Goal: Information Seeking & Learning: Learn about a topic

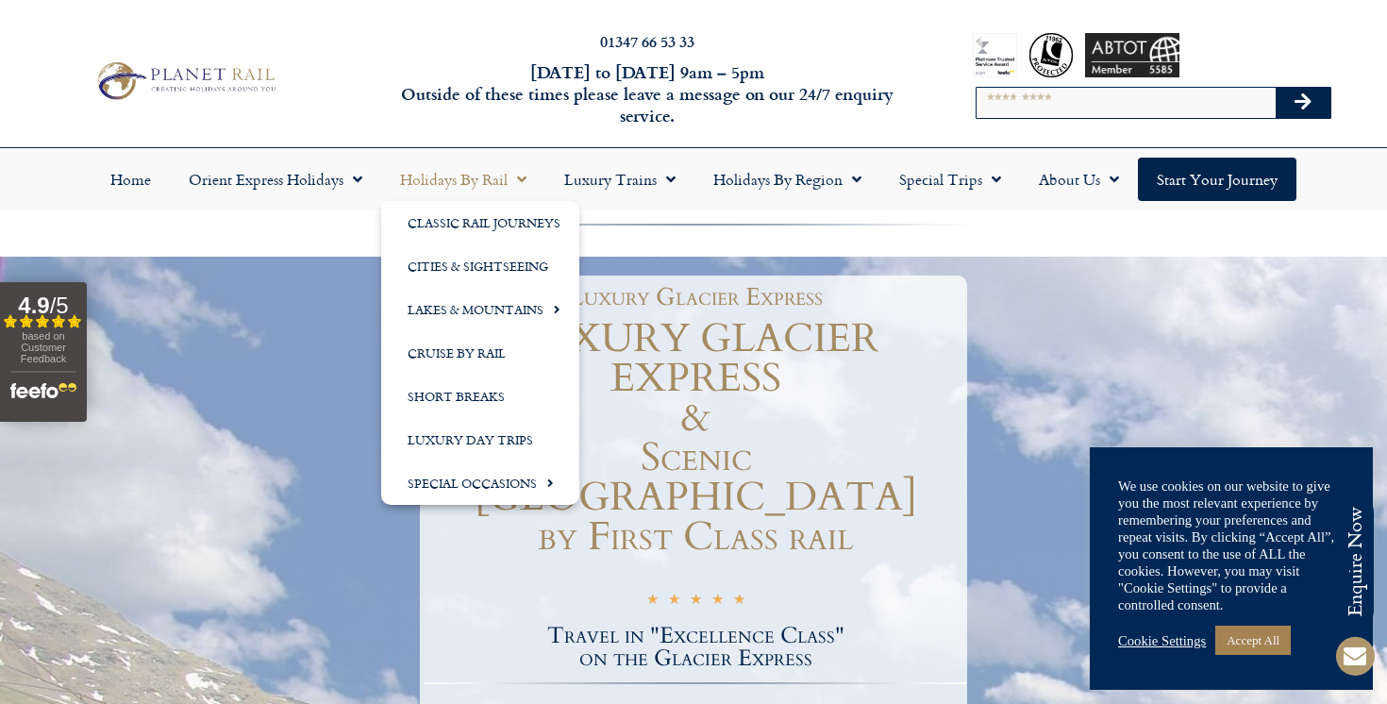
click at [490, 175] on link "Holidays by Rail" at bounding box center [463, 179] width 164 height 43
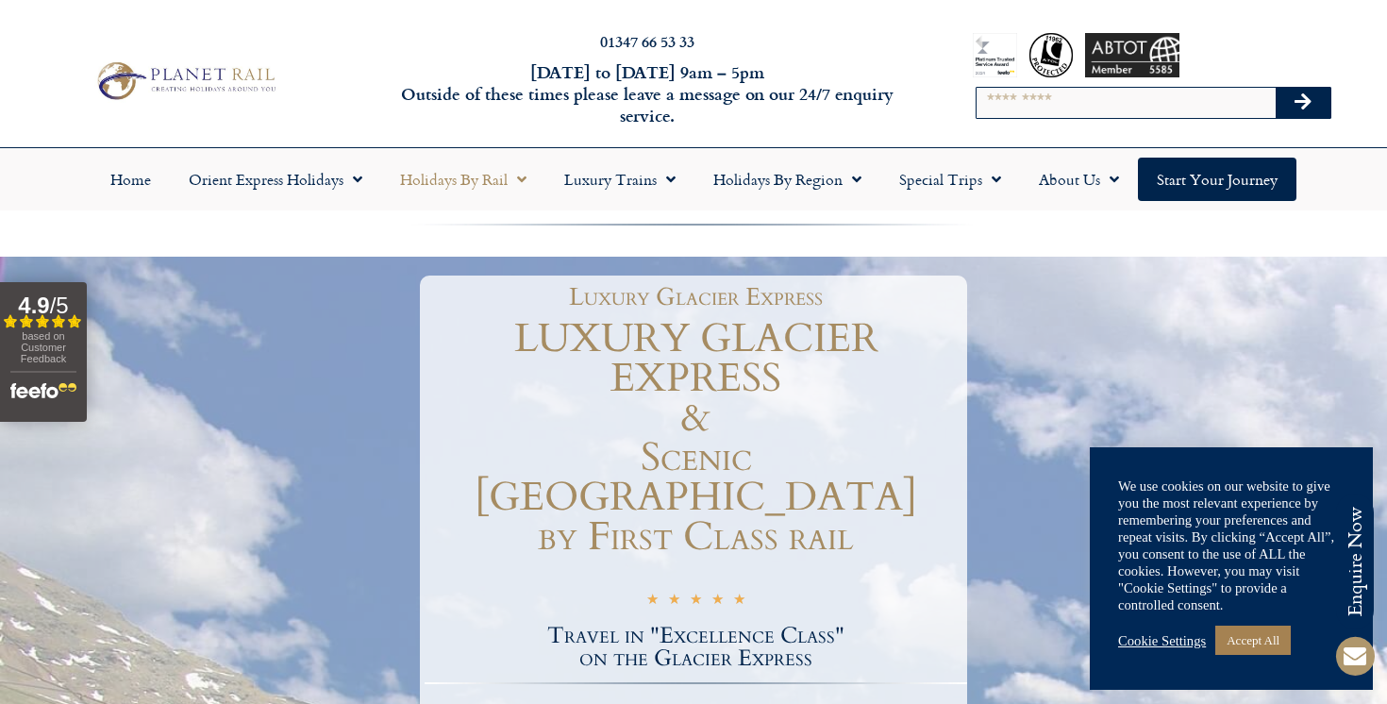
click at [490, 175] on link "Holidays by Rail" at bounding box center [463, 179] width 164 height 43
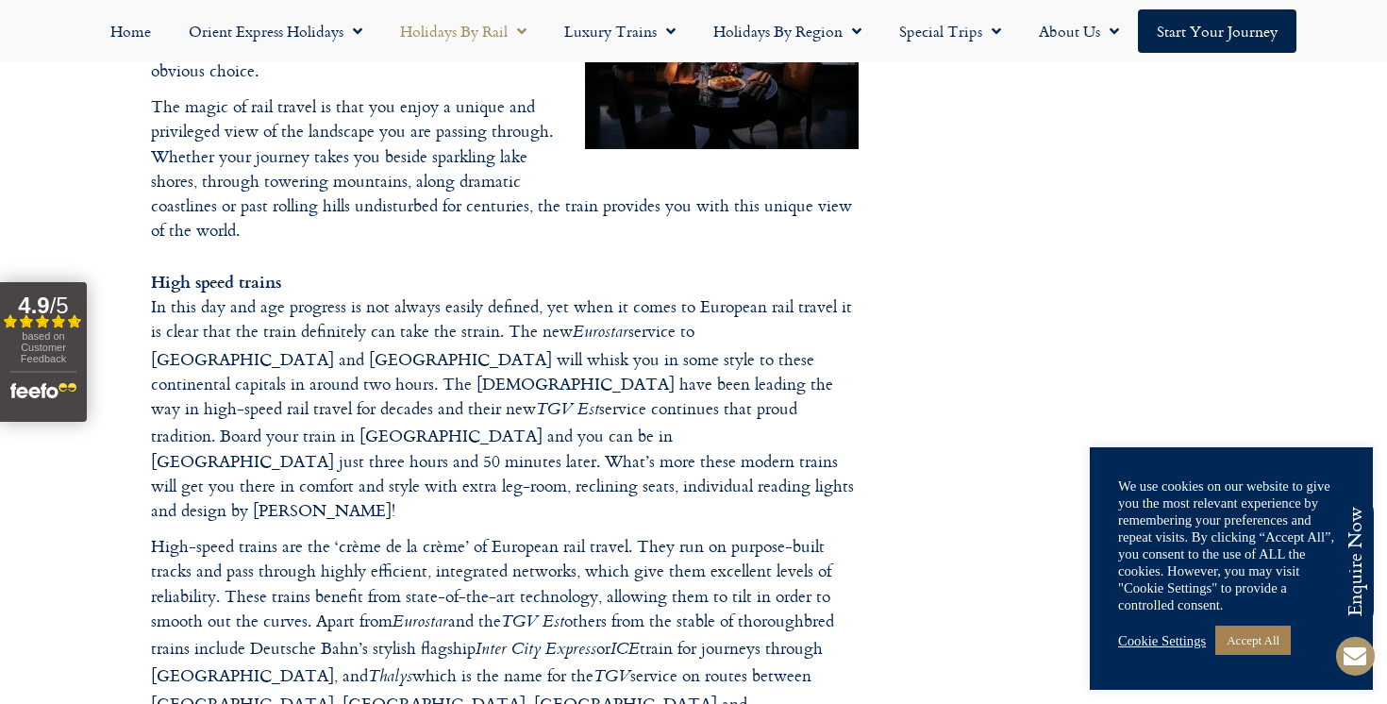
scroll to position [1072, 0]
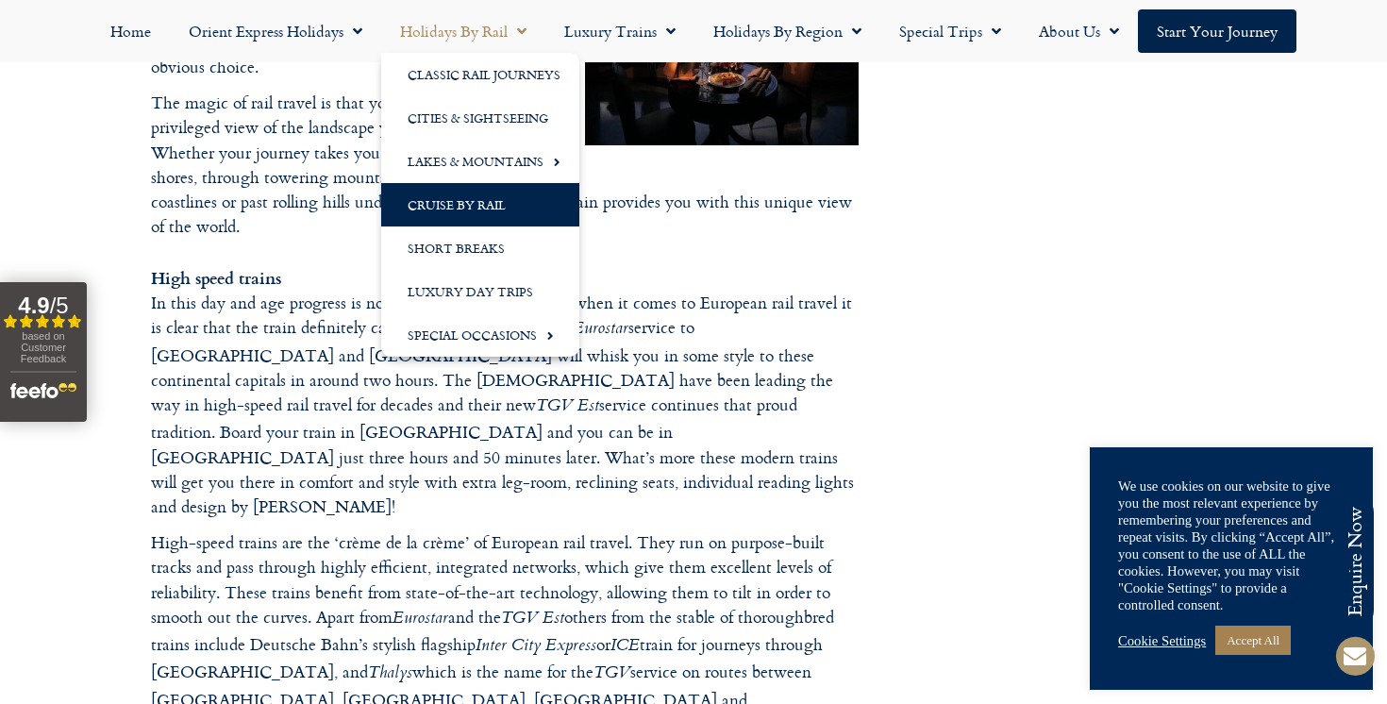
click at [460, 209] on link "Cruise by Rail" at bounding box center [480, 204] width 198 height 43
click at [457, 211] on link "Cruise by Rail" at bounding box center [480, 204] width 198 height 43
click at [474, 199] on link "Cruise by Rail" at bounding box center [480, 204] width 198 height 43
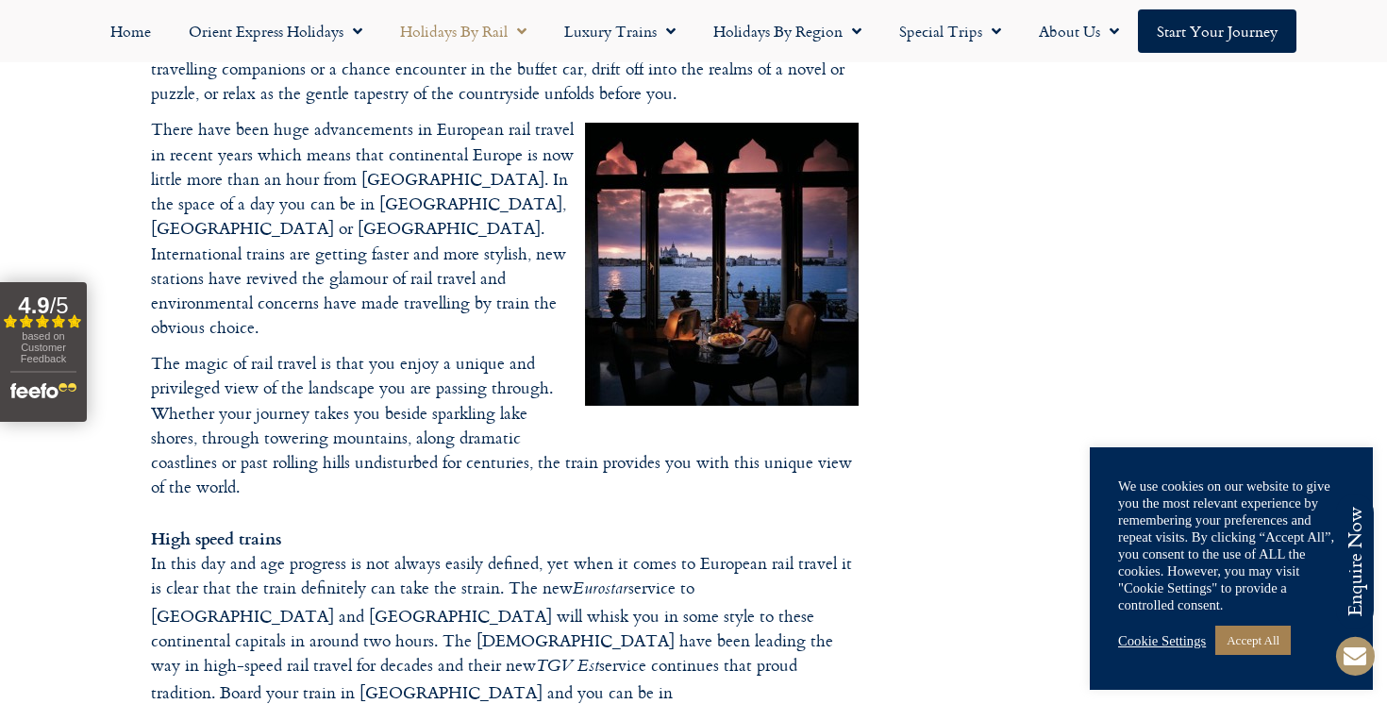
scroll to position [534, 0]
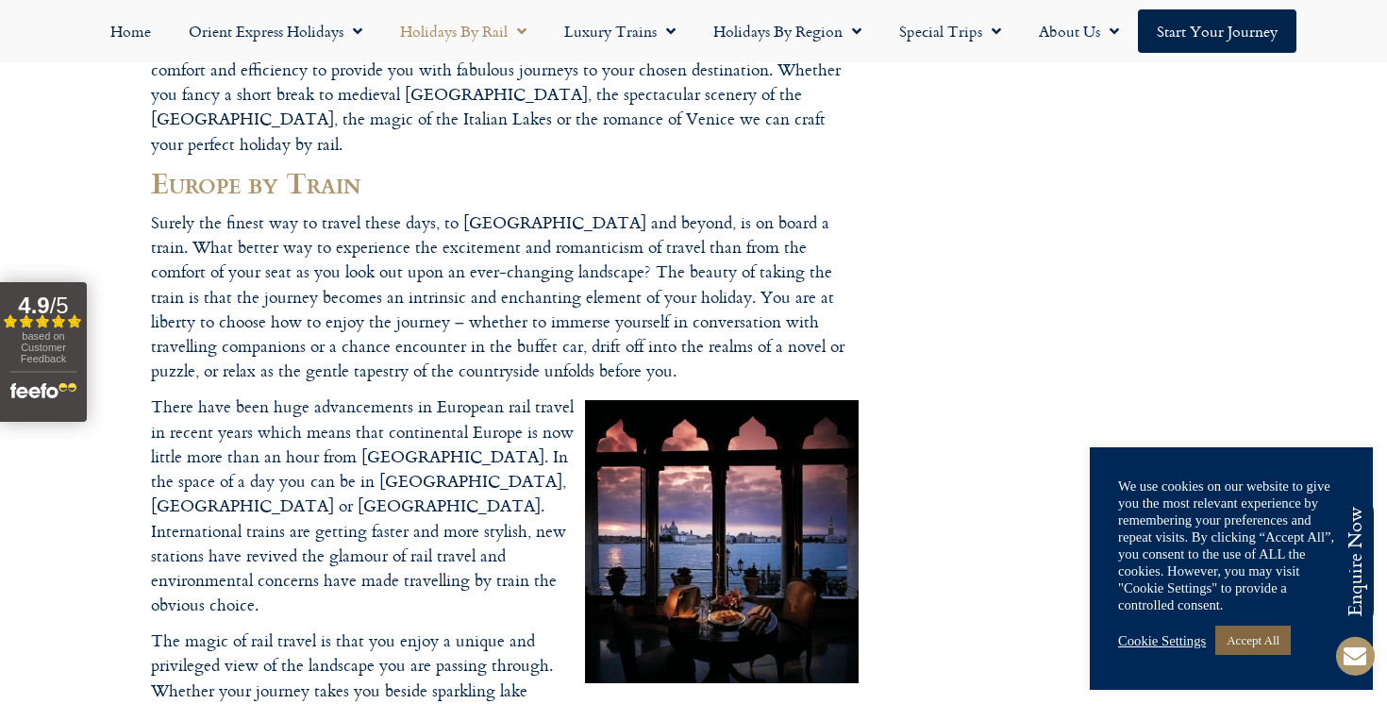
click at [1266, 643] on link "Accept All" at bounding box center [1252, 640] width 75 height 29
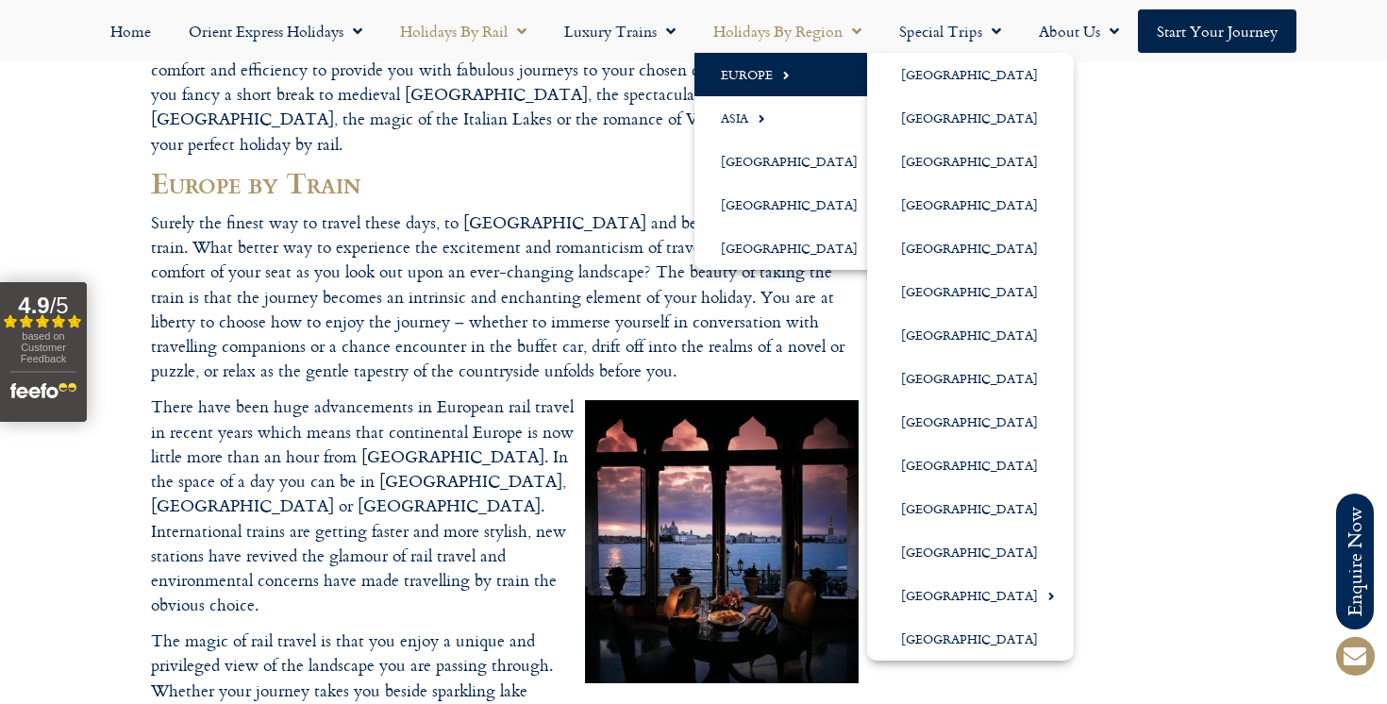
click at [783, 78] on span "Menu" at bounding box center [781, 74] width 17 height 31
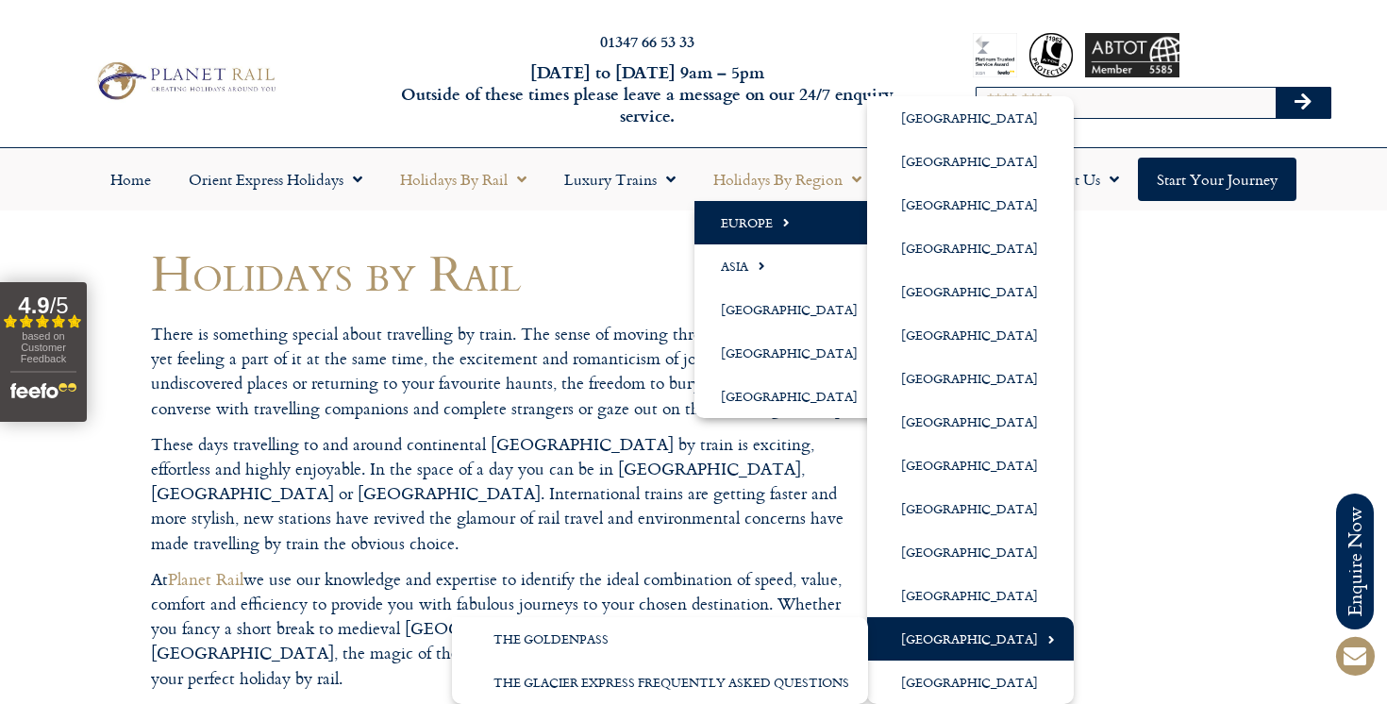
click at [978, 636] on link "[GEOGRAPHIC_DATA]" at bounding box center [970, 638] width 207 height 43
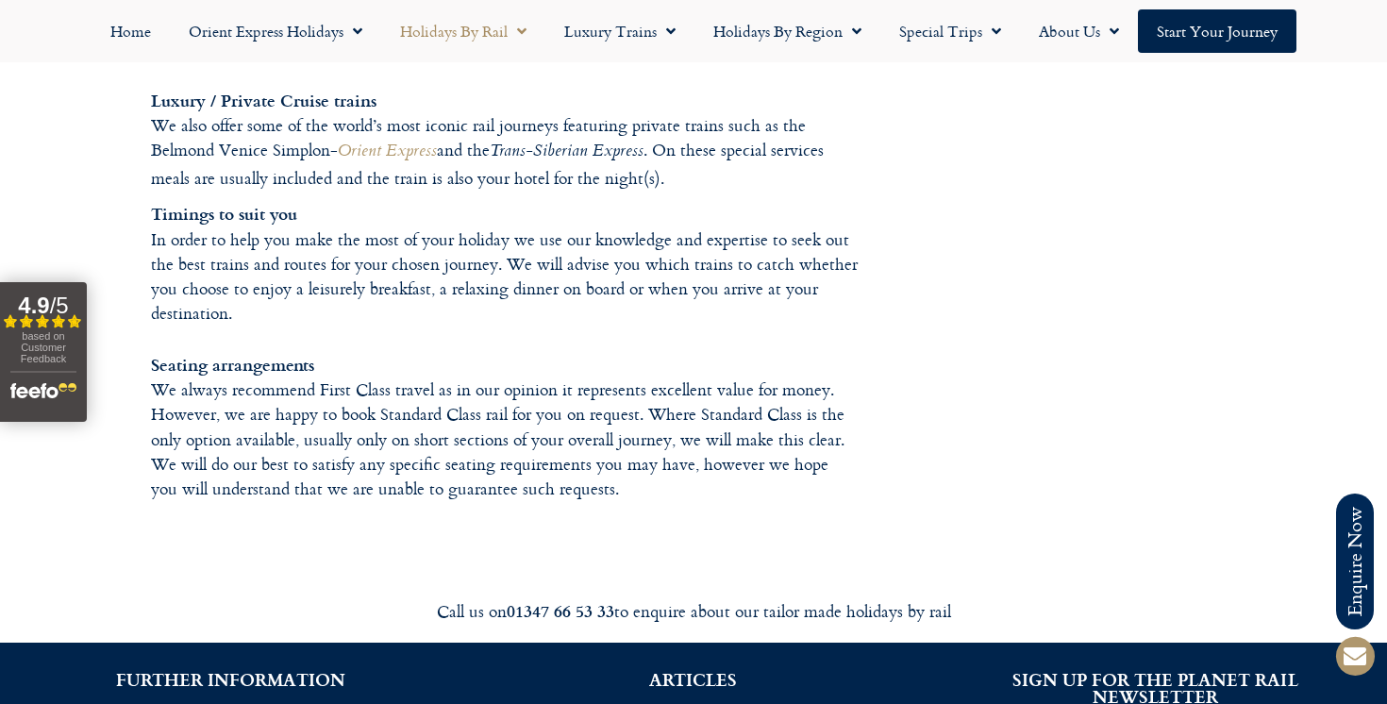
scroll to position [3477, 0]
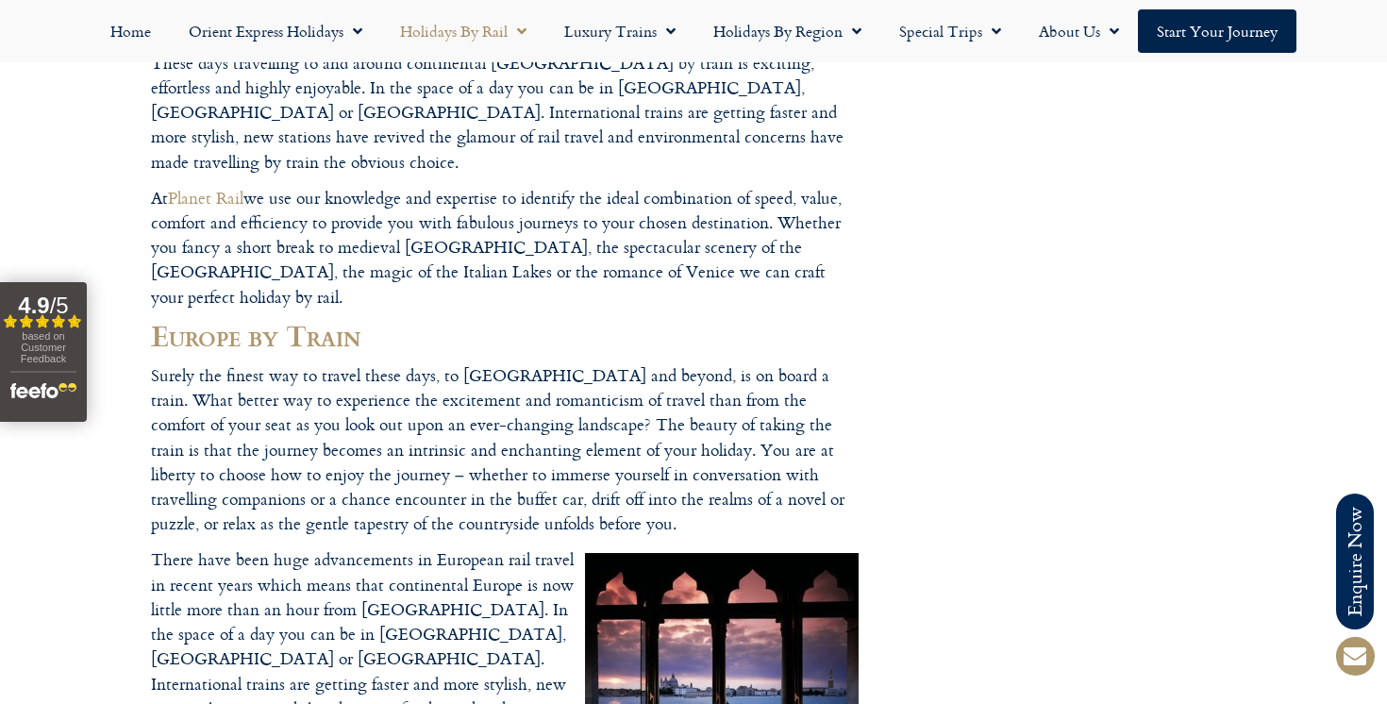
scroll to position [256, 0]
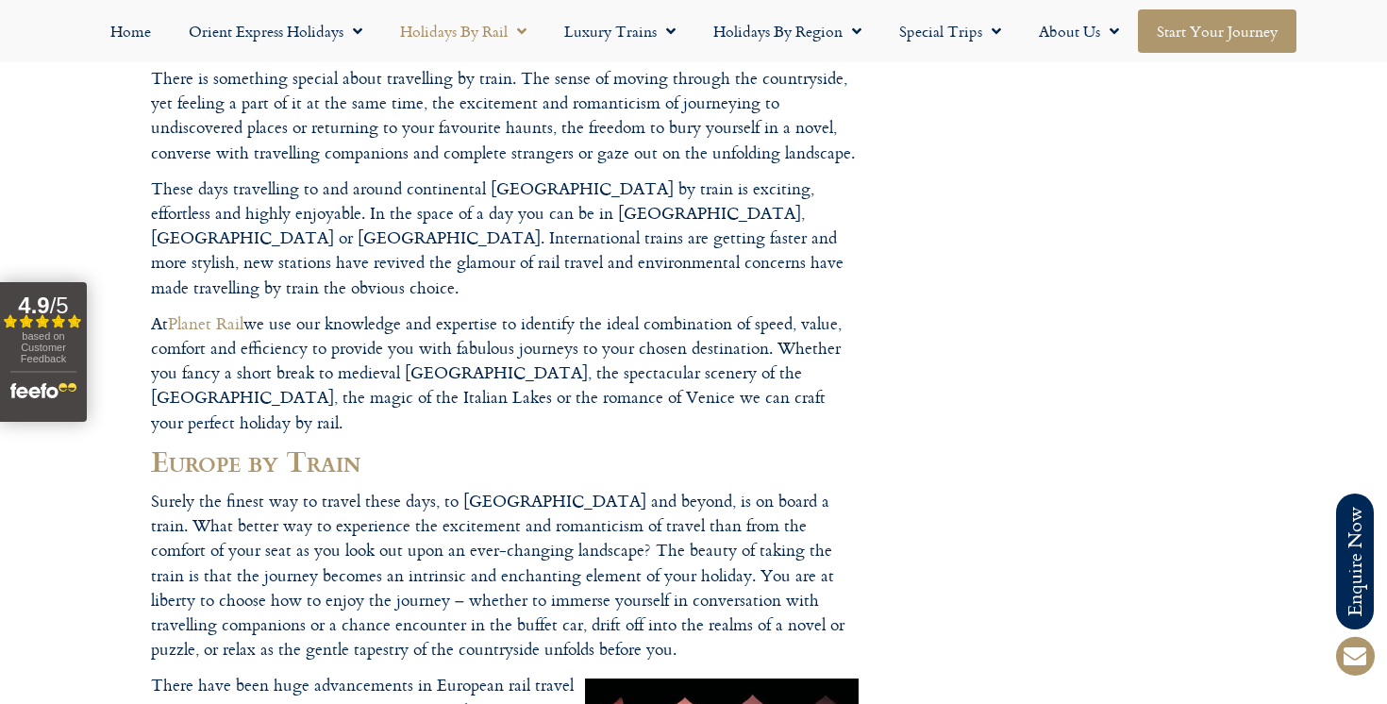
click at [1175, 33] on link "Start your Journey" at bounding box center [1217, 30] width 159 height 43
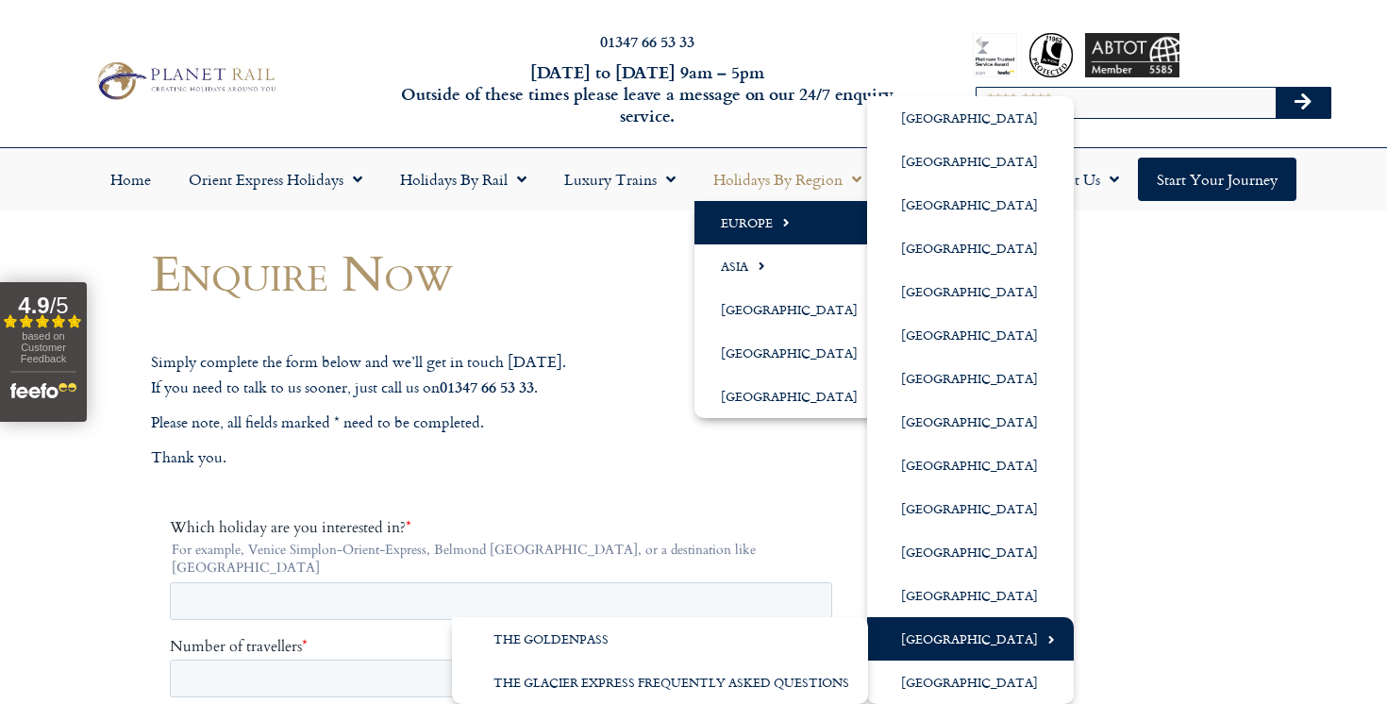
click at [1038, 644] on span "Menu" at bounding box center [1046, 639] width 17 height 31
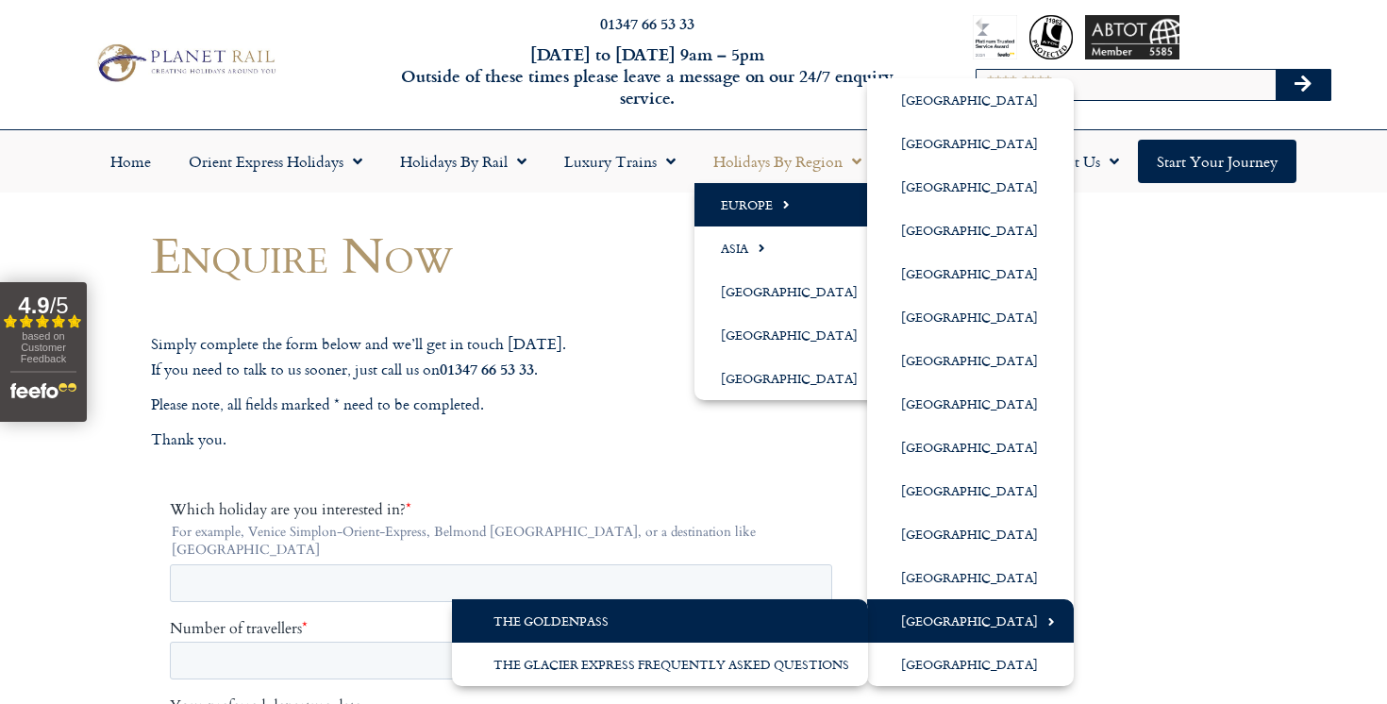
scroll to position [22, 0]
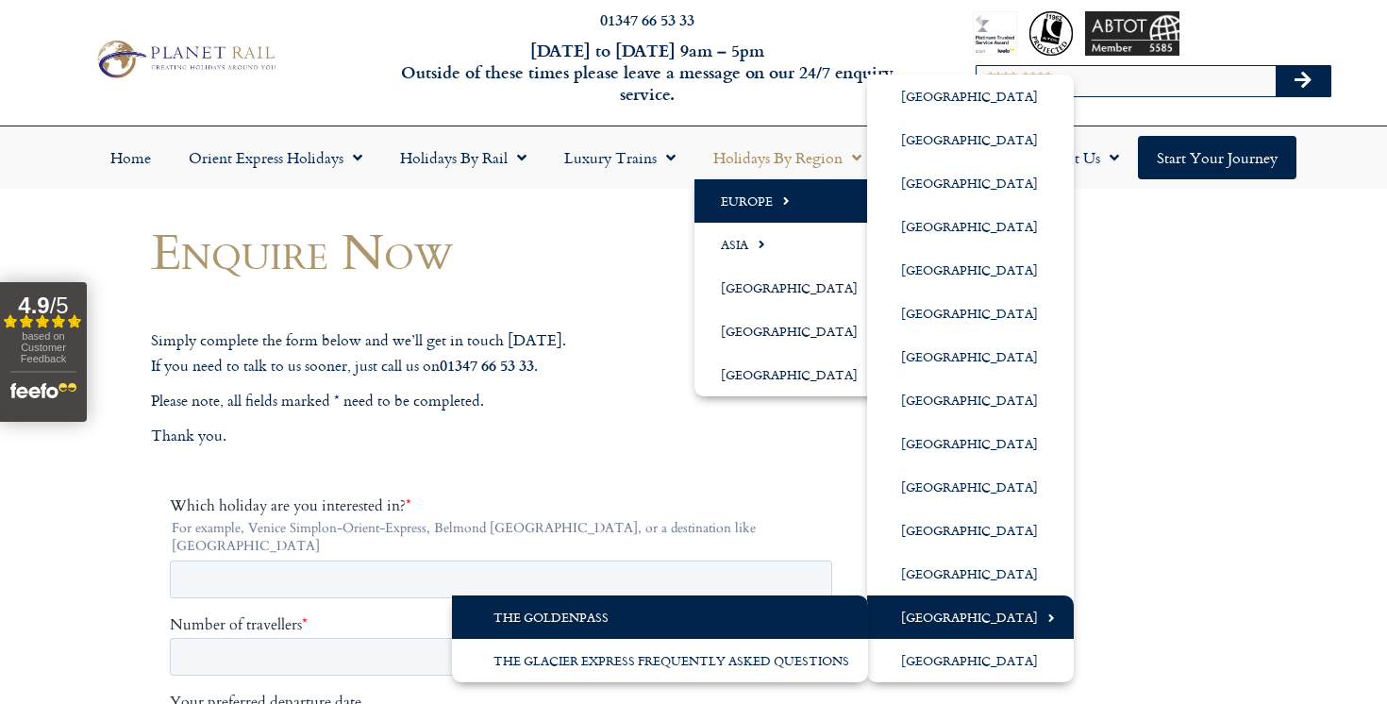
click at [589, 612] on link "The GoldenPass" at bounding box center [660, 616] width 416 height 43
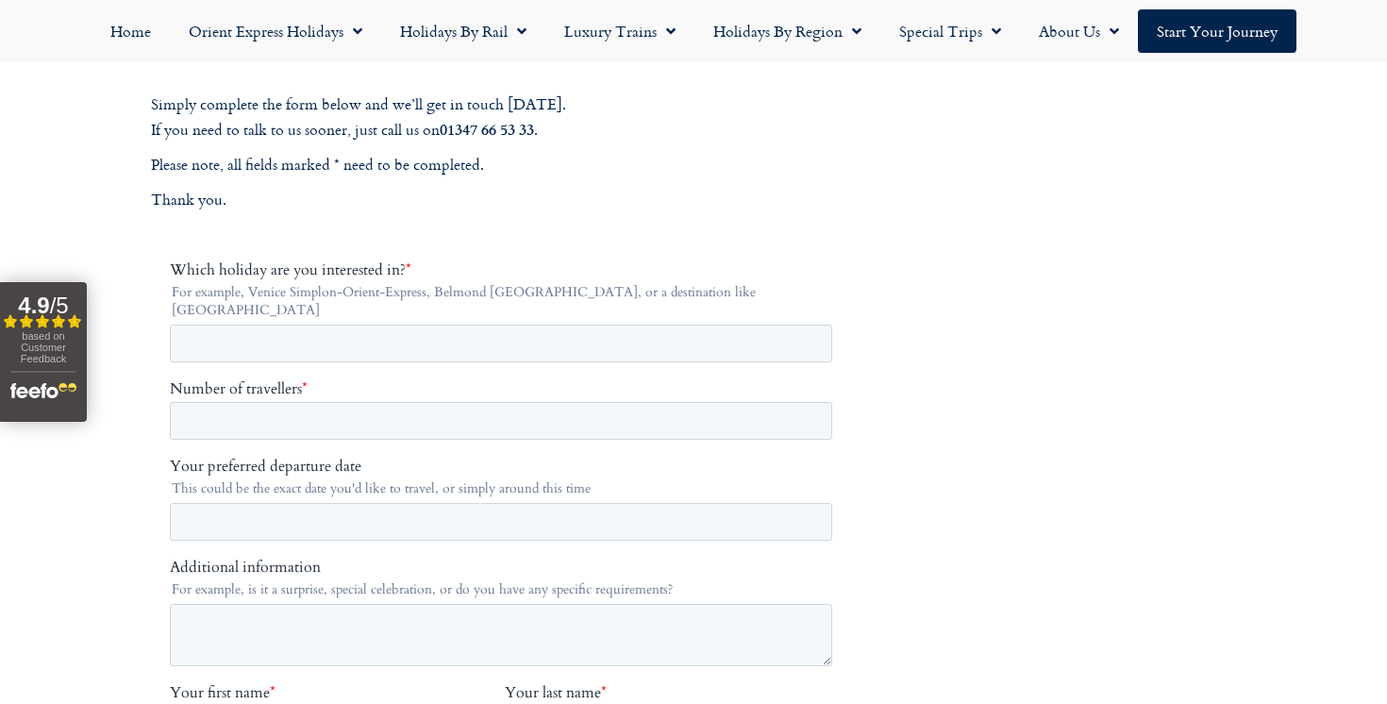
scroll to position [0, 0]
